Goal: Communication & Community: Answer question/provide support

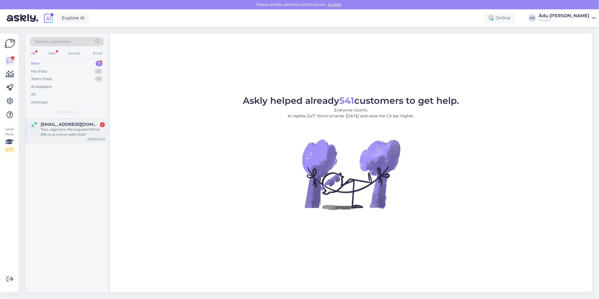
click at [68, 133] on div "Tere, väga tore. Mis koguses MOnel 818 on ja mis on selle hind?" at bounding box center [73, 132] width 64 height 10
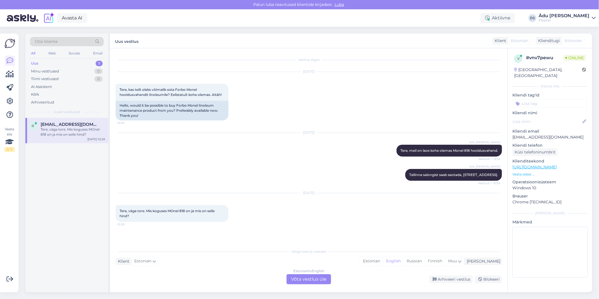
click at [306, 278] on div "Estonian to English Võta vestlus üle" at bounding box center [308, 279] width 45 height 10
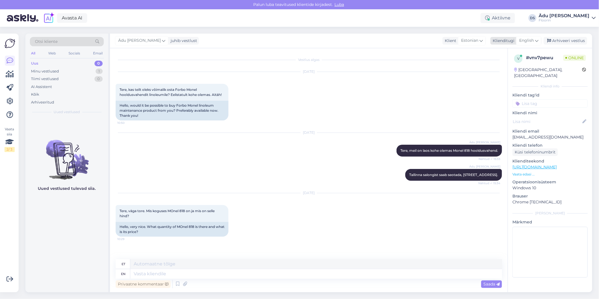
click at [536, 38] on icon at bounding box center [536, 40] width 3 height 6
type input "es"
click at [514, 78] on link "Estonian" at bounding box center [516, 74] width 62 height 9
click at [232, 274] on textarea at bounding box center [309, 273] width 386 height 12
type textarea "A"
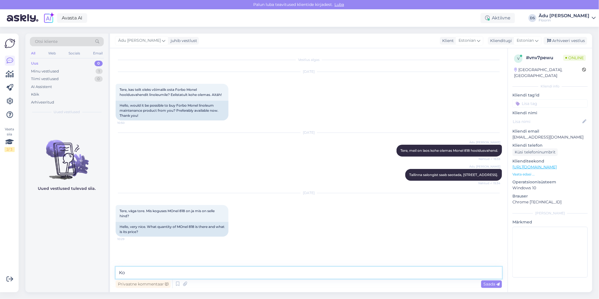
type textarea "K"
type textarea "Koguseks 1L ja hinnaks 6,32€."
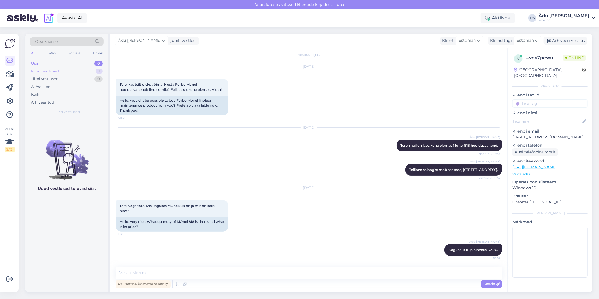
click at [65, 72] on div "Minu vestlused 1" at bounding box center [67, 71] width 74 height 8
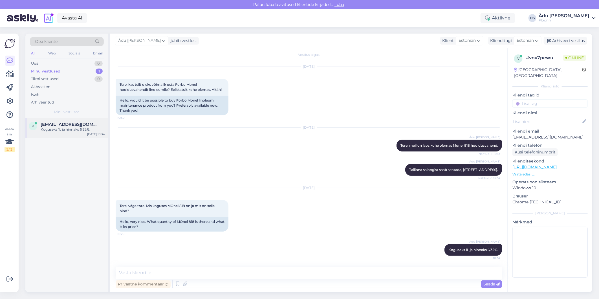
click at [74, 125] on span "[EMAIL_ADDRESS][DOMAIN_NAME]" at bounding box center [70, 124] width 59 height 5
click at [75, 64] on div "Uus 0" at bounding box center [67, 63] width 74 height 8
